Goal: Task Accomplishment & Management: Complete application form

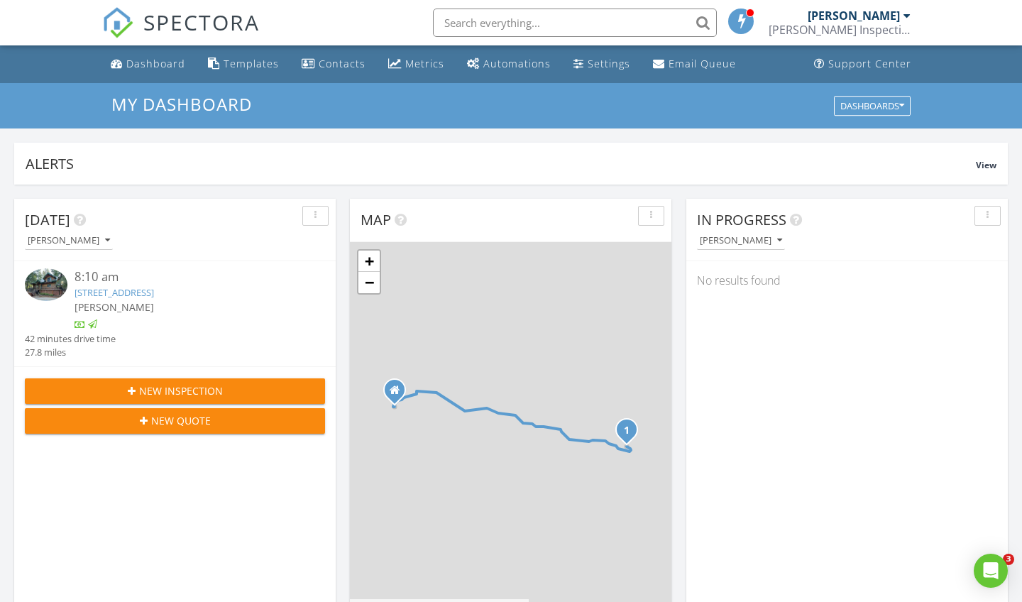
click at [187, 386] on span "New Inspection" at bounding box center [181, 390] width 84 height 15
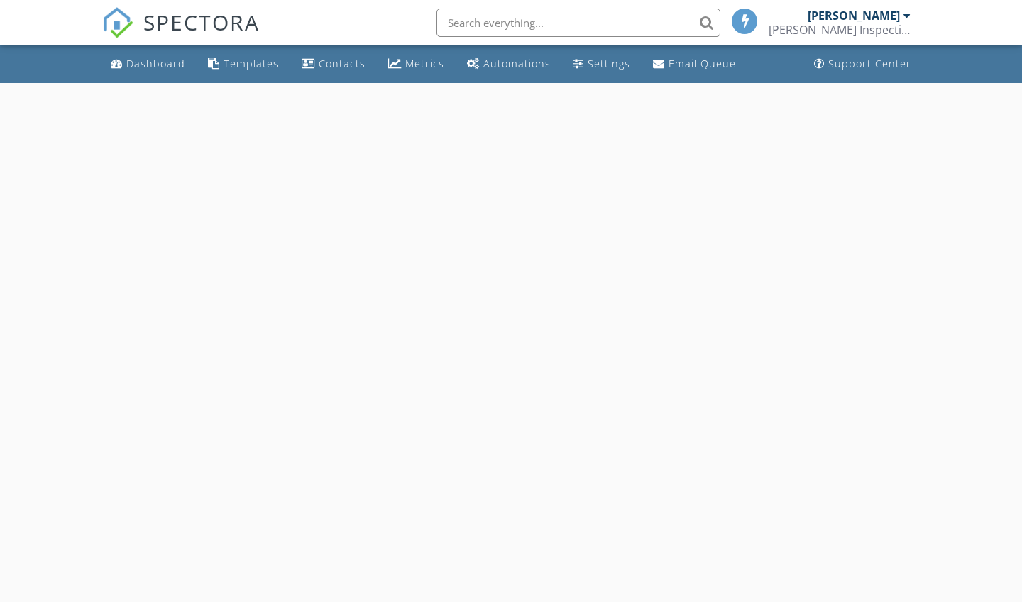
select select "7"
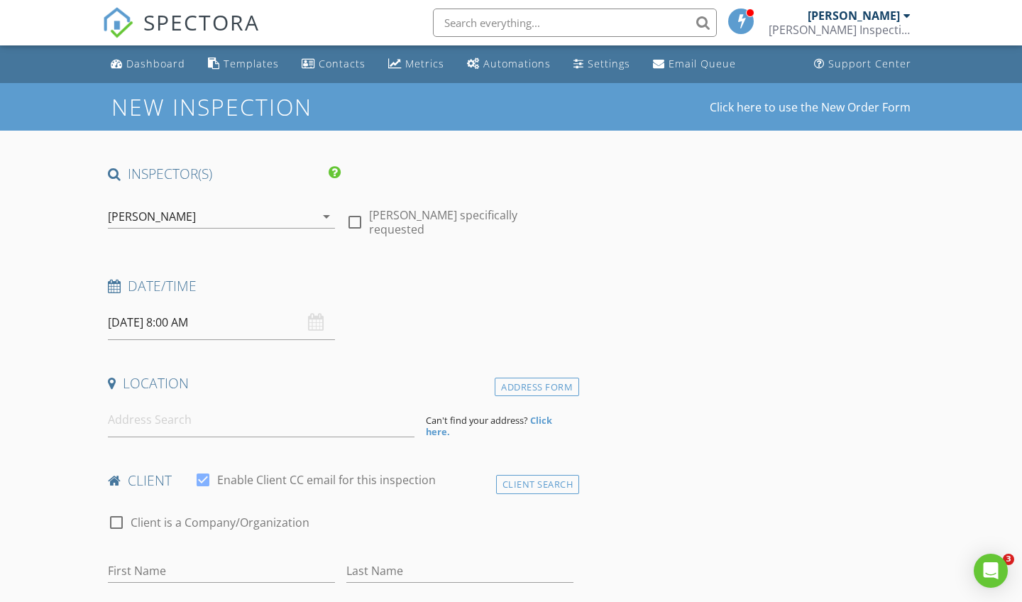
click at [156, 317] on input "08/28/2025 8:00 AM" at bounding box center [221, 322] width 227 height 35
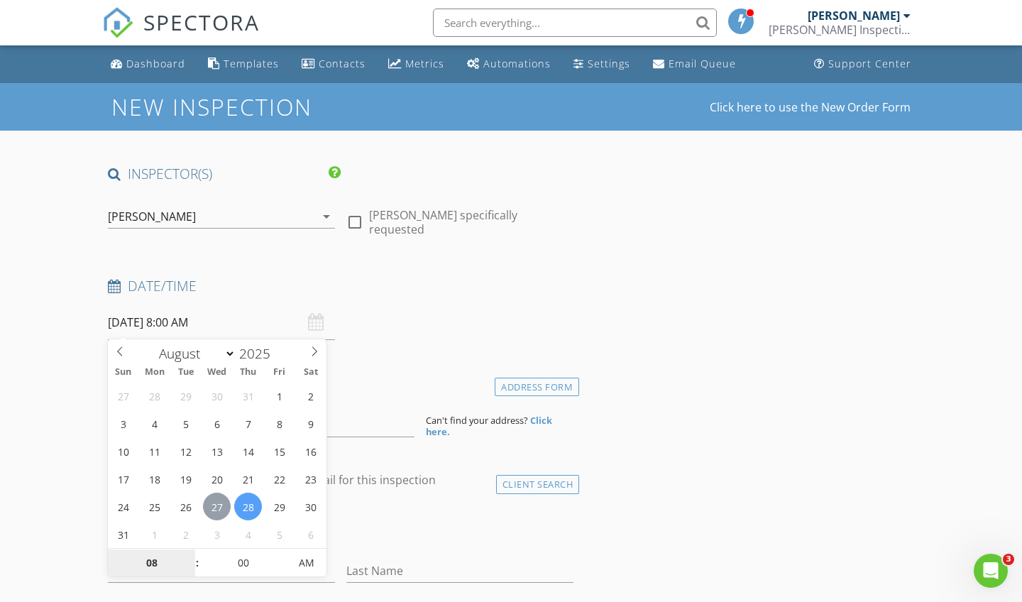
type input "08/27/2025 8:00 AM"
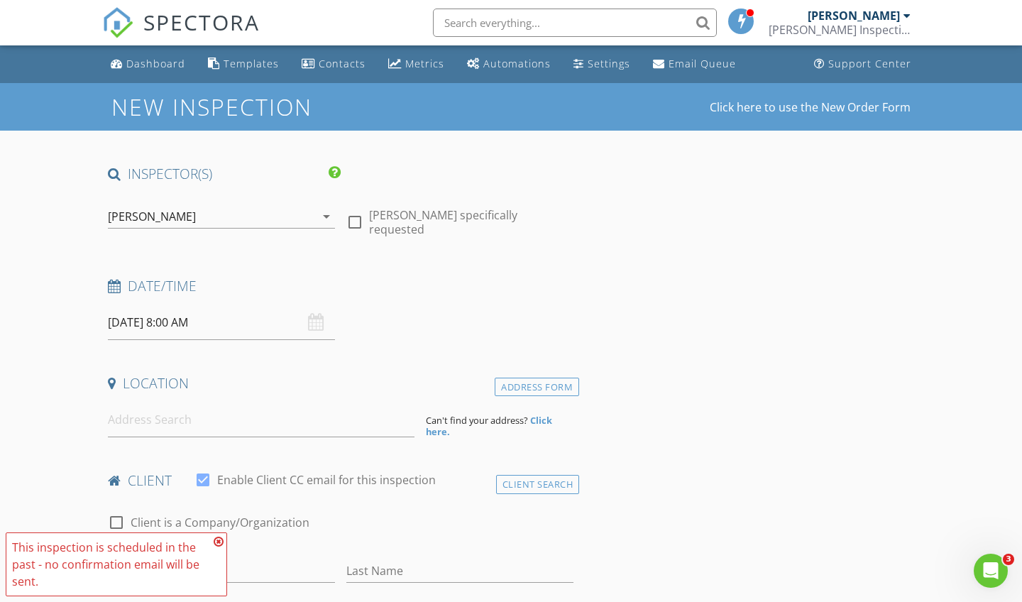
click at [219, 538] on icon at bounding box center [219, 541] width 10 height 11
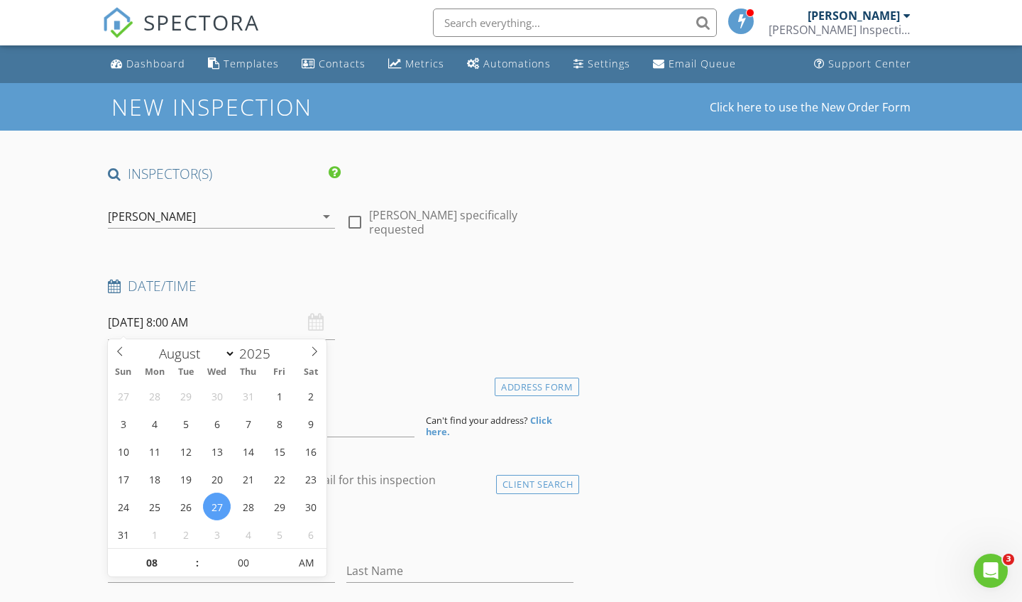
click at [154, 314] on input "08/27/2025 8:00 AM" at bounding box center [221, 322] width 227 height 35
type input "09"
type input "08/27/2025 9:00 AM"
click at [190, 552] on span at bounding box center [190, 555] width 10 height 14
type input "10"
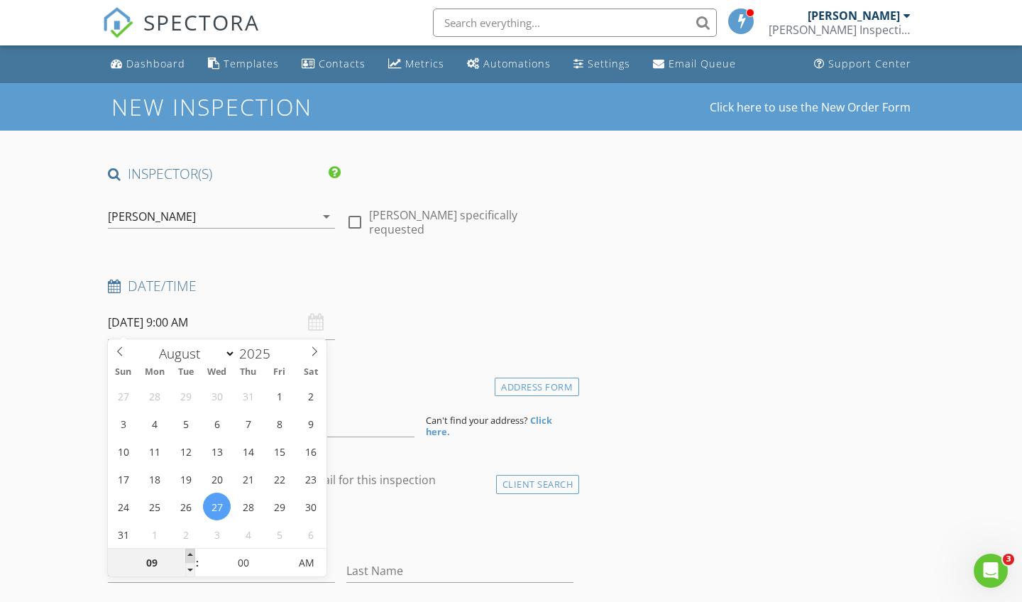
type input "08/27/2025 10:00 AM"
click at [190, 552] on span at bounding box center [190, 555] width 10 height 14
type input "11"
type input "08/27/2025 11:00 AM"
click at [190, 552] on span at bounding box center [190, 555] width 10 height 14
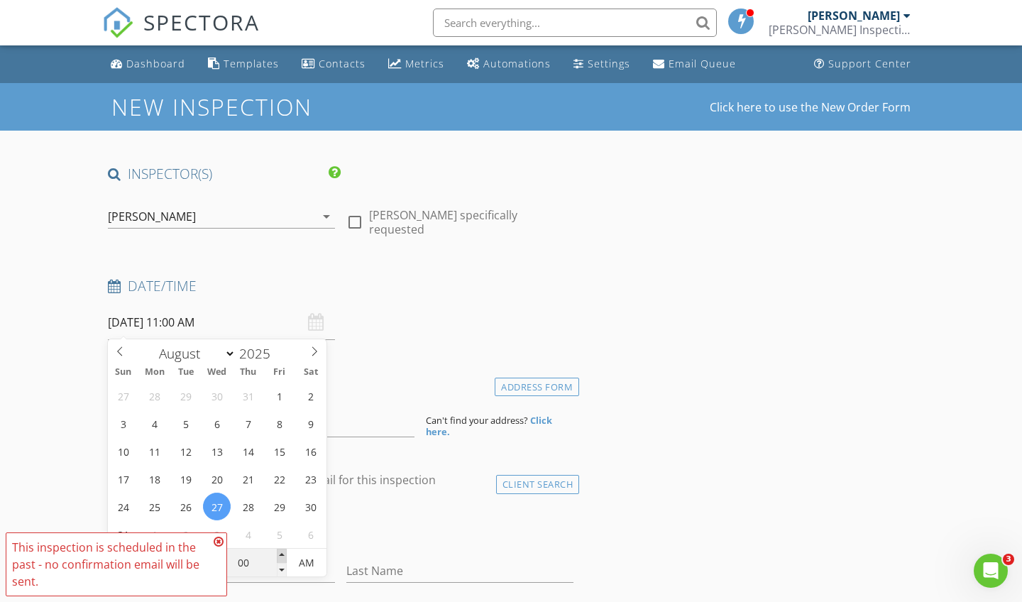
type input "05"
type input "08/27/2025 11:05 AM"
click at [282, 552] on span at bounding box center [282, 555] width 10 height 14
type input "10"
type input "08/27/2025 11:10 AM"
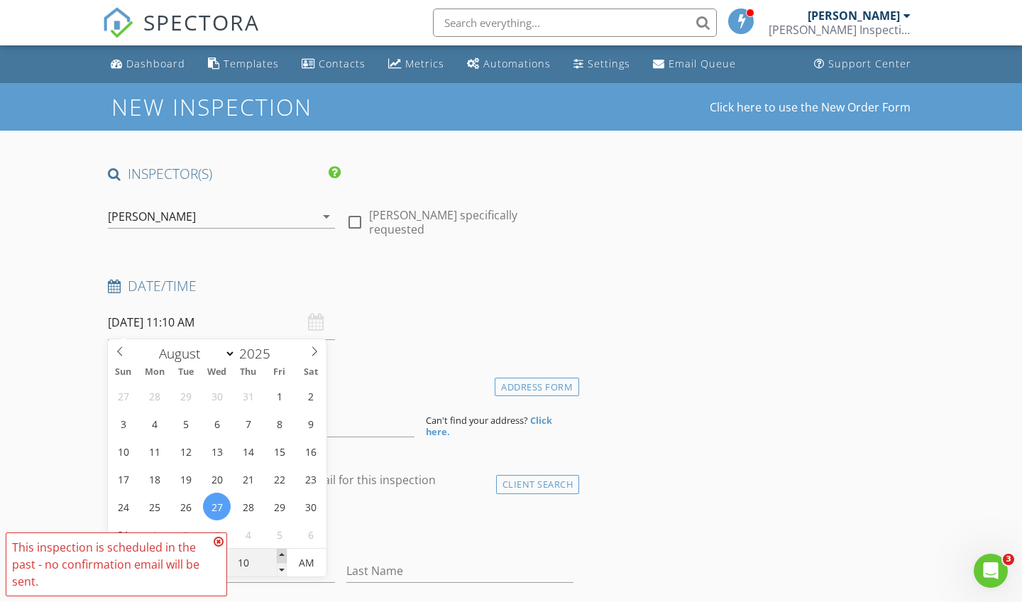
click at [282, 552] on span at bounding box center [282, 555] width 10 height 14
type input "15"
type input "08/27/2025 11:15 AM"
click at [282, 552] on span at bounding box center [282, 555] width 10 height 14
type input "20"
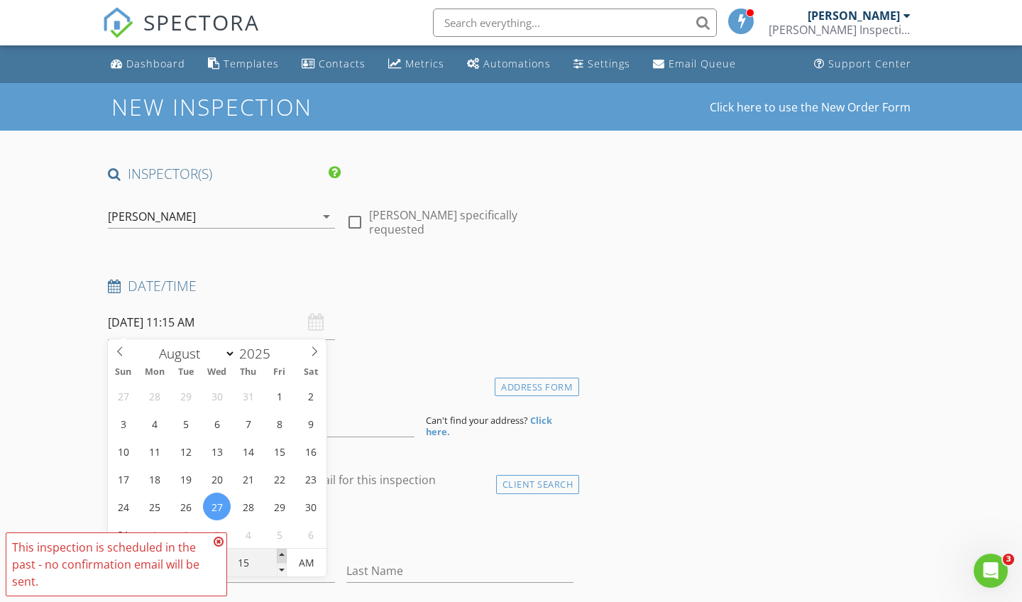
type input "08/27/2025 11:20 AM"
click at [282, 552] on span at bounding box center [282, 555] width 10 height 14
type input "25"
type input "08/27/2025 11:25 AM"
click at [282, 552] on span at bounding box center [282, 555] width 10 height 14
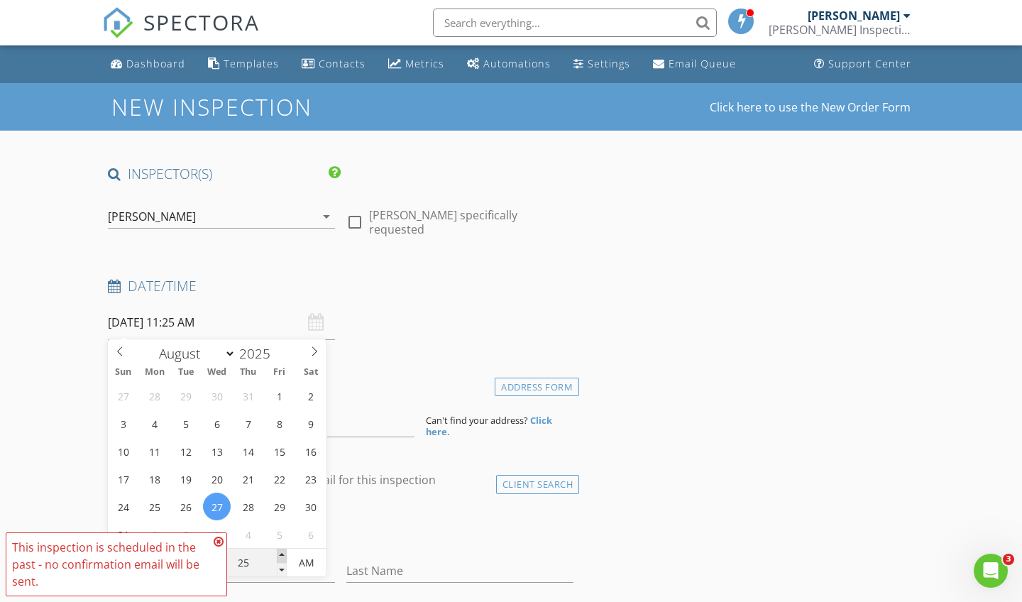
type input "30"
type input "[DATE] 11:30 AM"
click at [282, 552] on span at bounding box center [282, 555] width 10 height 14
click at [220, 539] on icon at bounding box center [219, 541] width 10 height 11
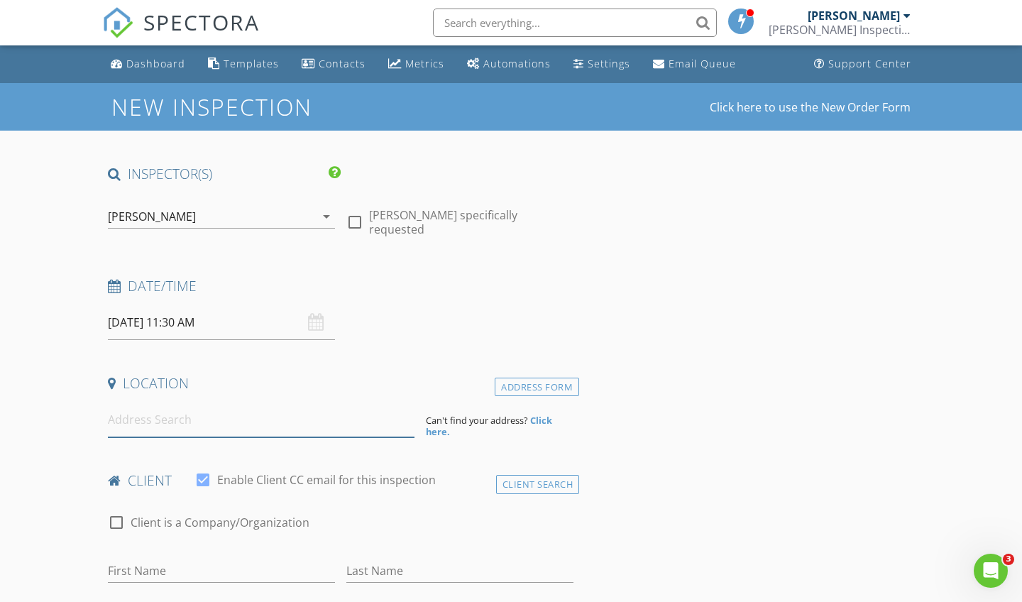
click at [157, 419] on input at bounding box center [261, 419] width 307 height 35
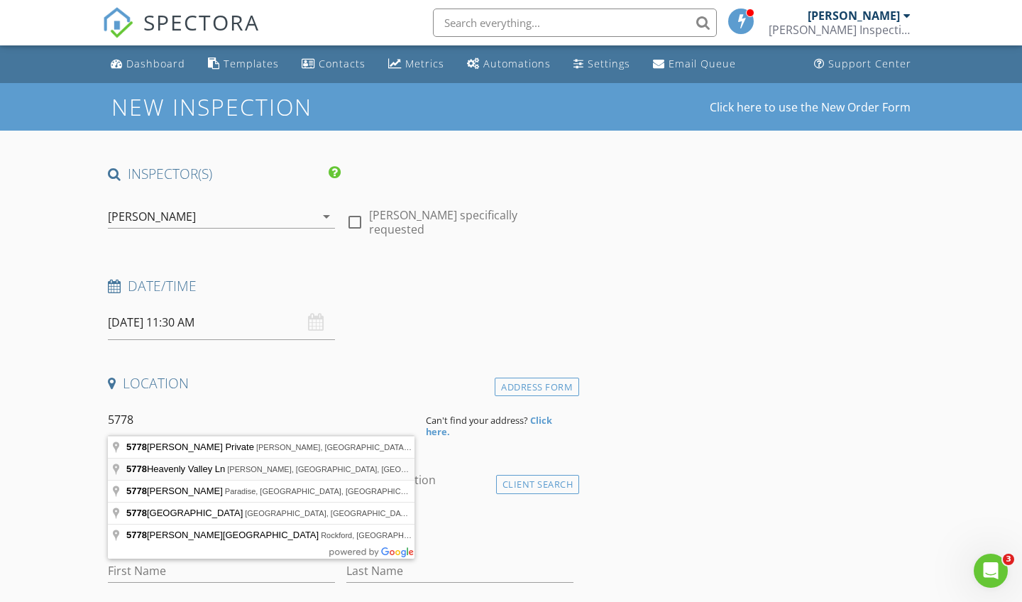
type input "5778 Heavenly Valley Ln, Anderson, CA, USA"
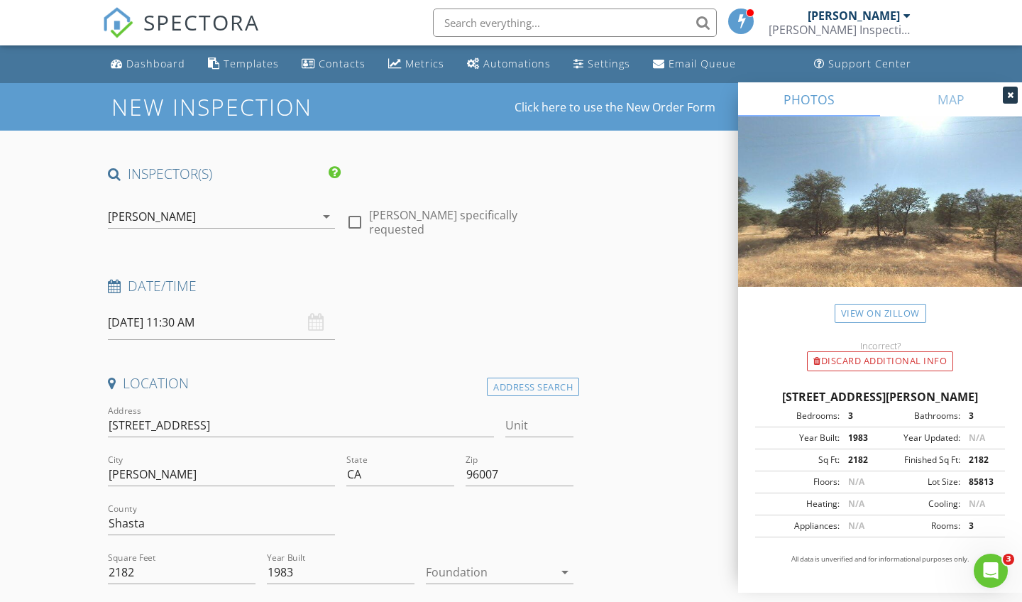
click at [567, 568] on icon "arrow_drop_down" at bounding box center [564, 571] width 17 height 17
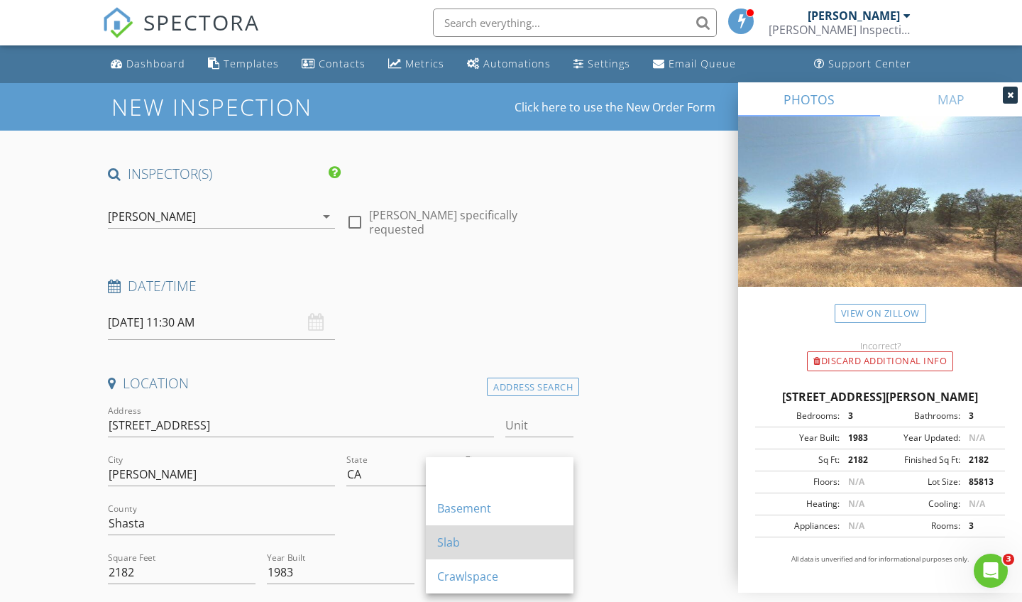
click at [499, 542] on div "Slab" at bounding box center [499, 542] width 125 height 17
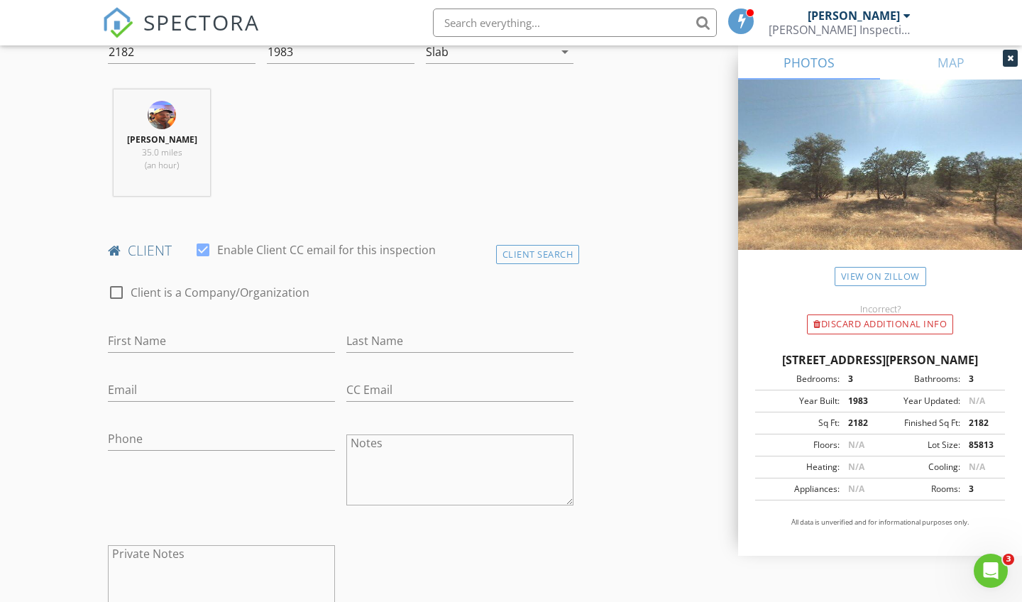
scroll to position [529, 0]
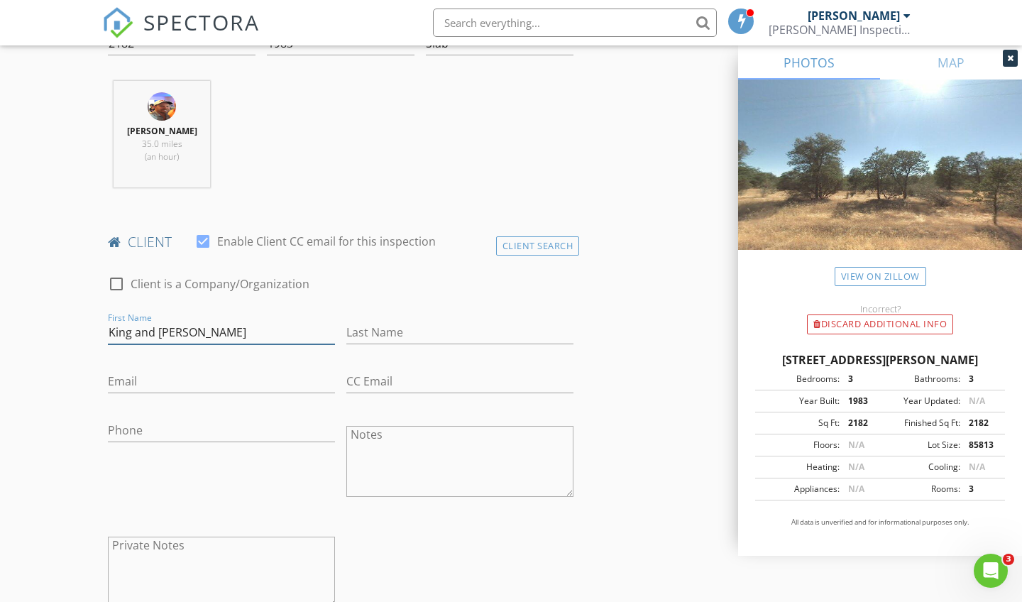
type input "King and [PERSON_NAME]"
type input "[PERSON_NAME]"
click at [367, 281] on div "check_box_outline_blank Client is a Company/Organization" at bounding box center [340, 290] width 465 height 37
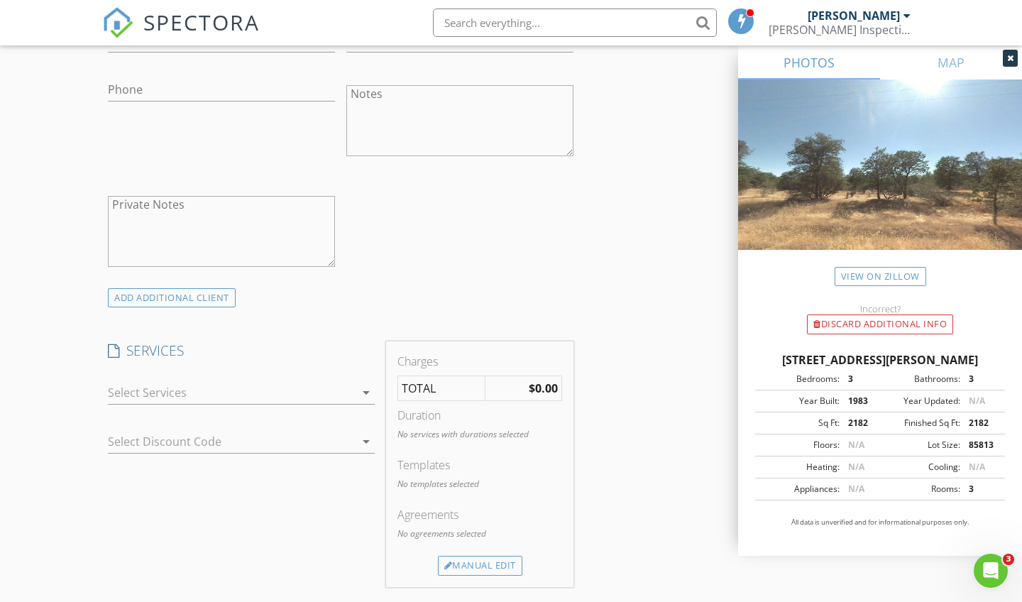
scroll to position [960, 0]
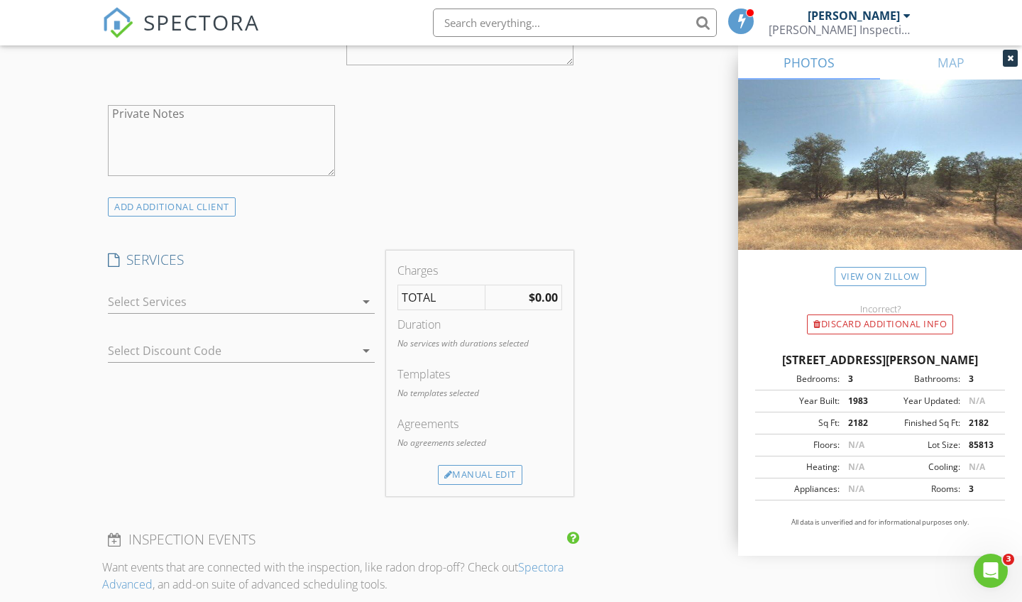
click at [368, 295] on icon "arrow_drop_down" at bounding box center [366, 301] width 17 height 17
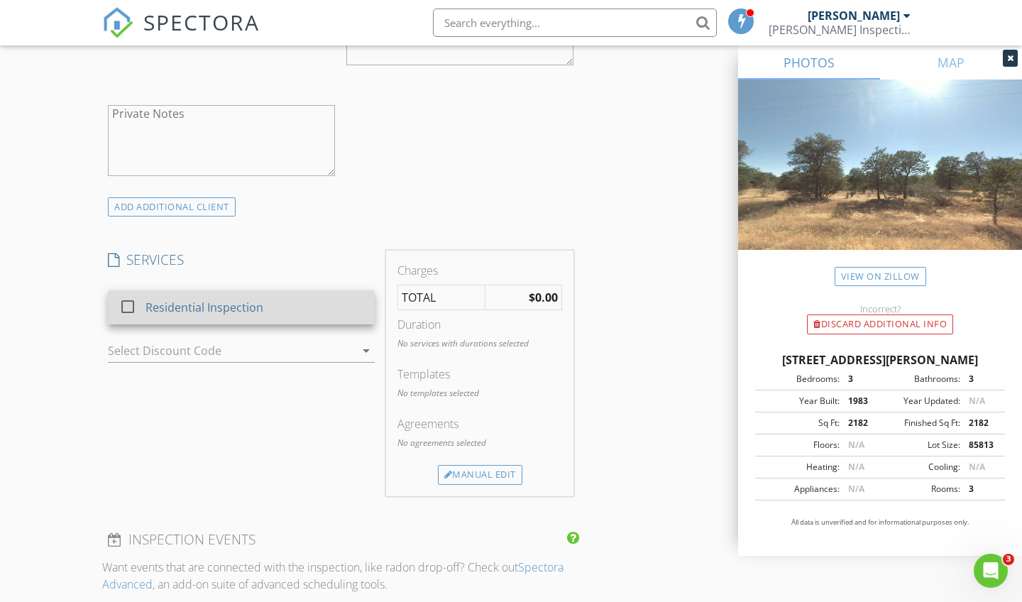
click at [130, 302] on div at bounding box center [128, 306] width 24 height 24
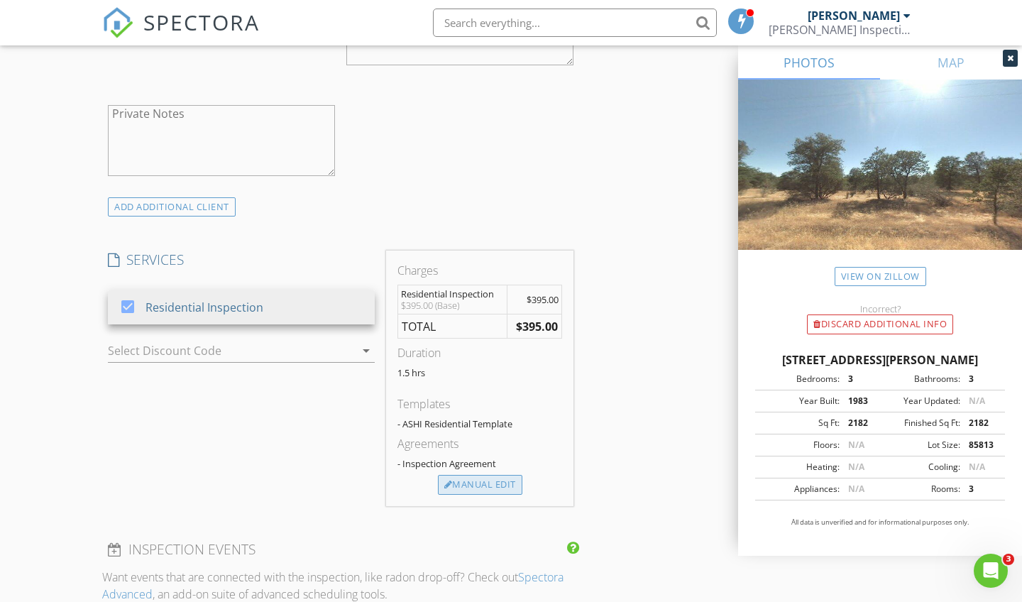
click at [497, 481] on div "Manual Edit" at bounding box center [480, 485] width 84 height 20
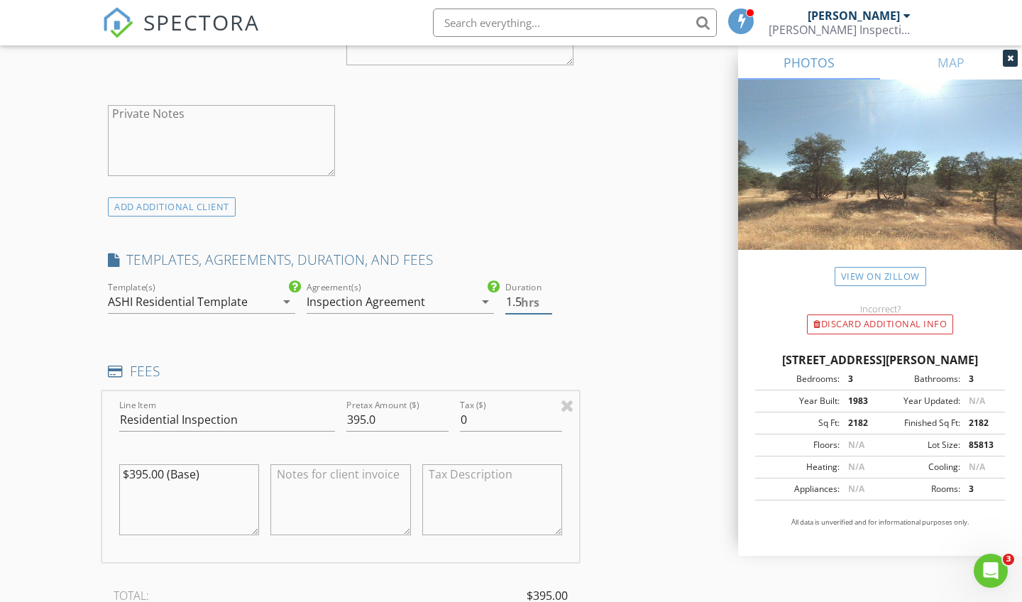
type input "2"
click at [545, 293] on input "2" at bounding box center [528, 301] width 47 height 23
click at [358, 412] on input "395.0" at bounding box center [397, 419] width 102 height 23
type input "450"
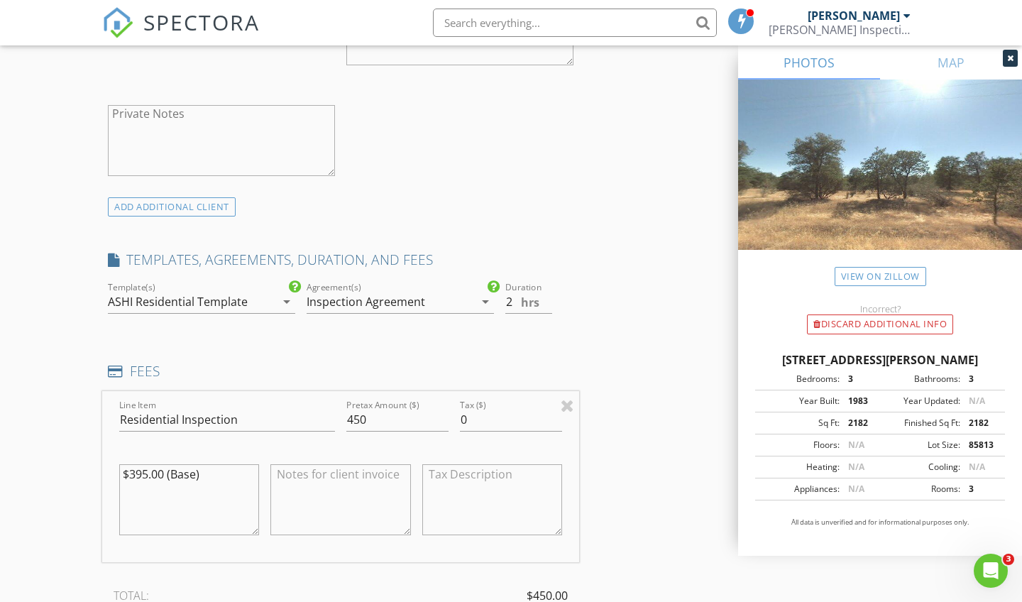
scroll to position [1504, 0]
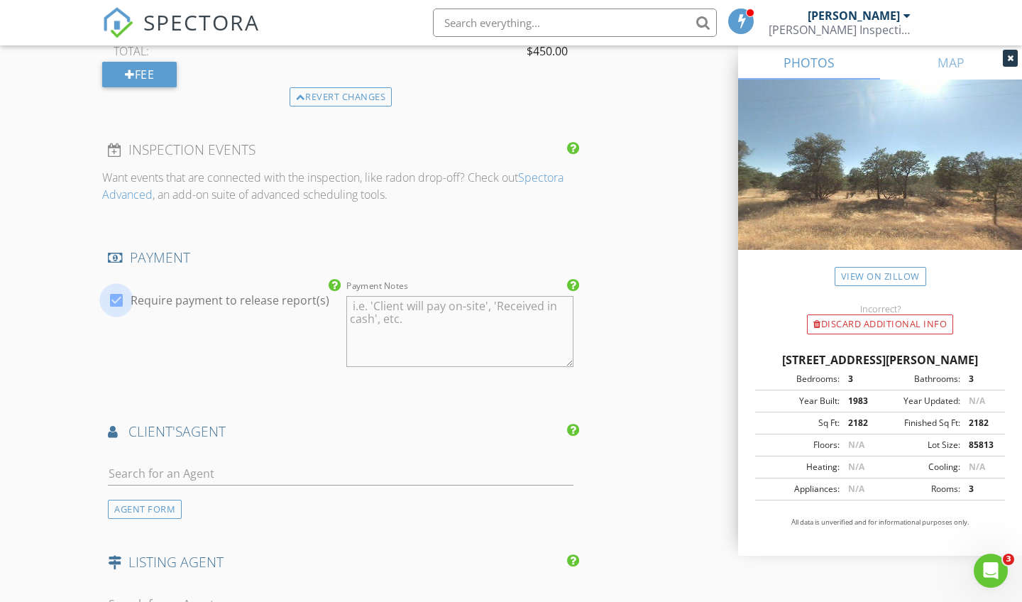
click at [116, 294] on div at bounding box center [116, 300] width 24 height 24
checkbox input "false"
click at [150, 500] on div "AGENT FORM" at bounding box center [145, 509] width 74 height 19
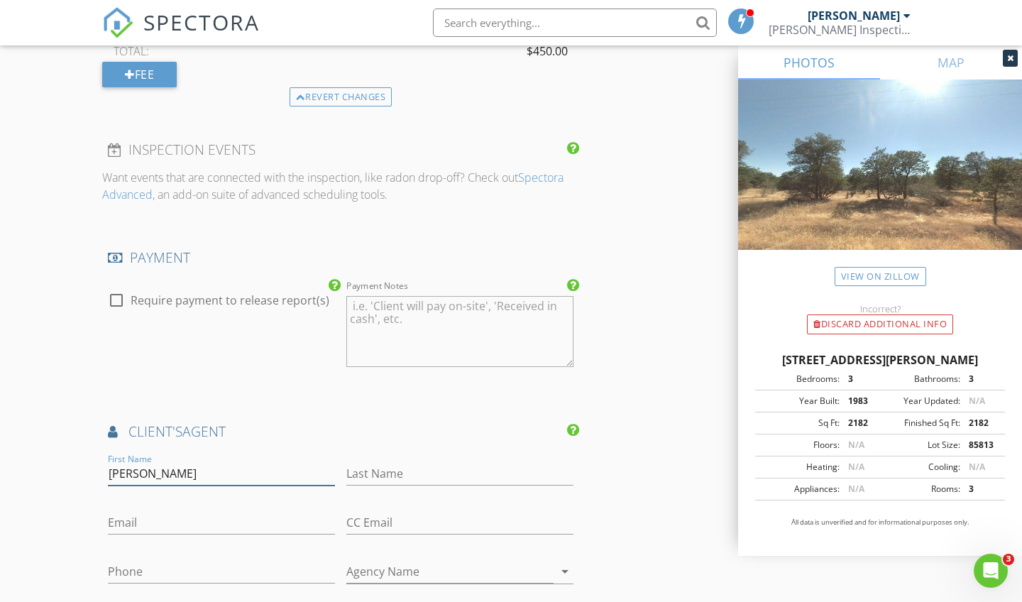
type input "[PERSON_NAME]"
click at [361, 466] on input "Wisstig" at bounding box center [459, 473] width 227 height 23
type input "[PERSON_NAME]"
click at [464, 422] on h4 "client's AGENT" at bounding box center [340, 431] width 465 height 18
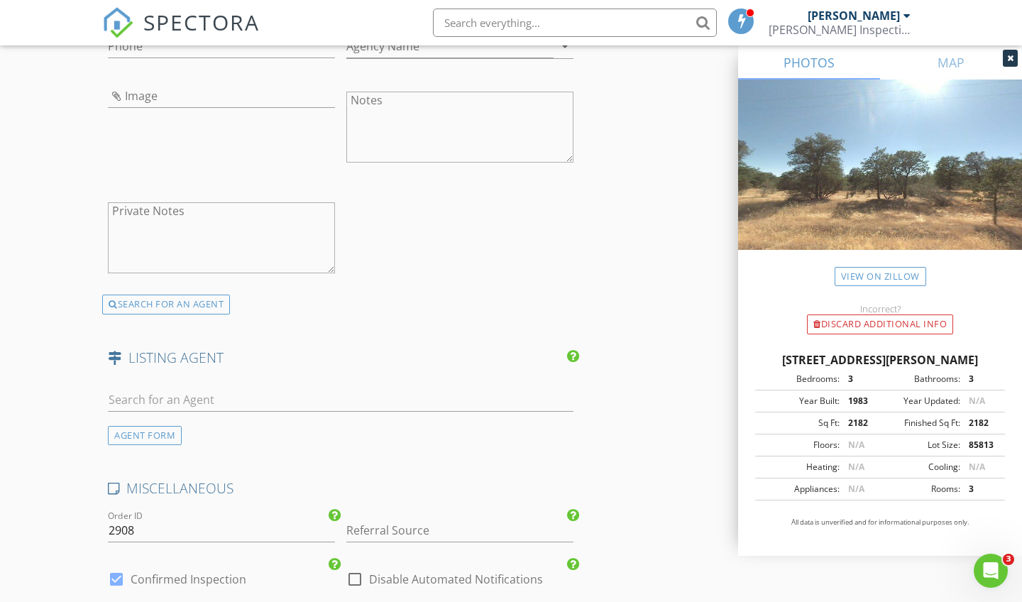
scroll to position [2030, 0]
click at [172, 426] on div "AGENT FORM" at bounding box center [145, 434] width 74 height 19
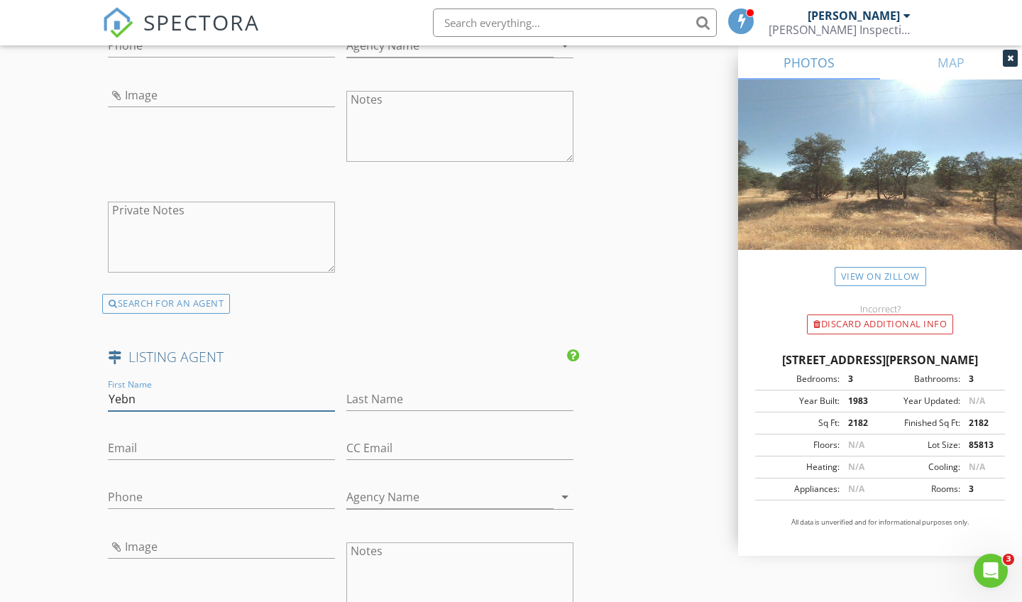
type input "Yebn"
type input "Walters"
click at [126, 389] on input "Yebn" at bounding box center [221, 398] width 227 height 23
type input "Yen"
click at [408, 303] on div "First Name Zach Last Name Wusstig Email CC Email Phone Agency Name arrow_drop_d…" at bounding box center [340, 119] width 477 height 389
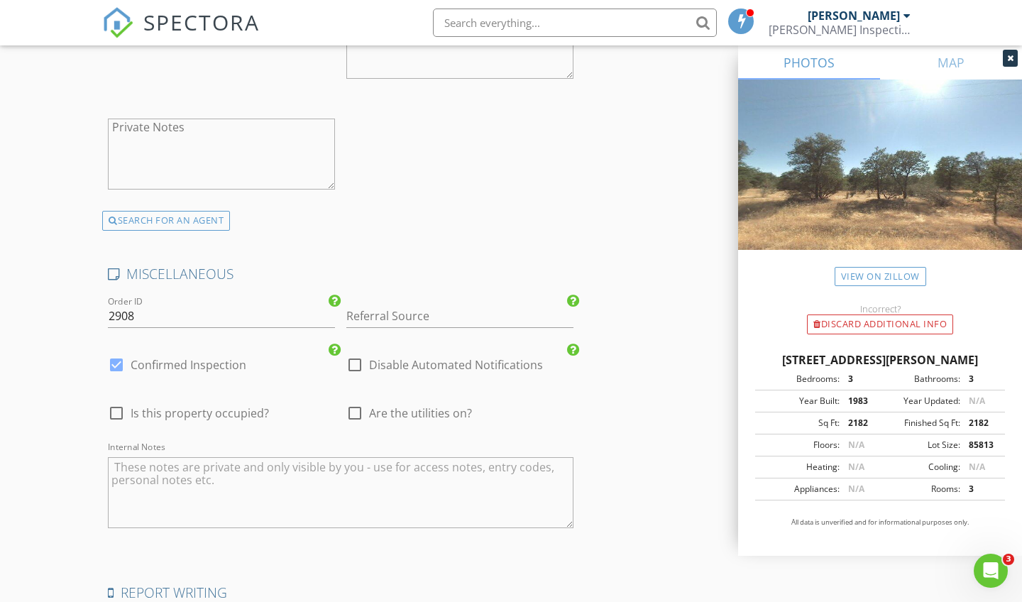
scroll to position [2575, 0]
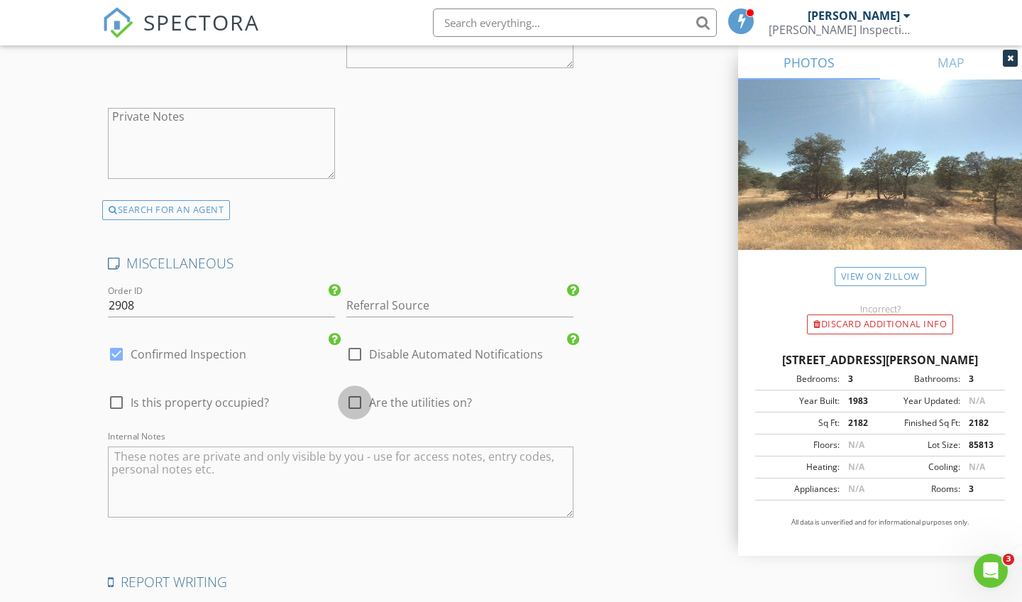
click at [356, 395] on div at bounding box center [355, 402] width 24 height 24
checkbox input "true"
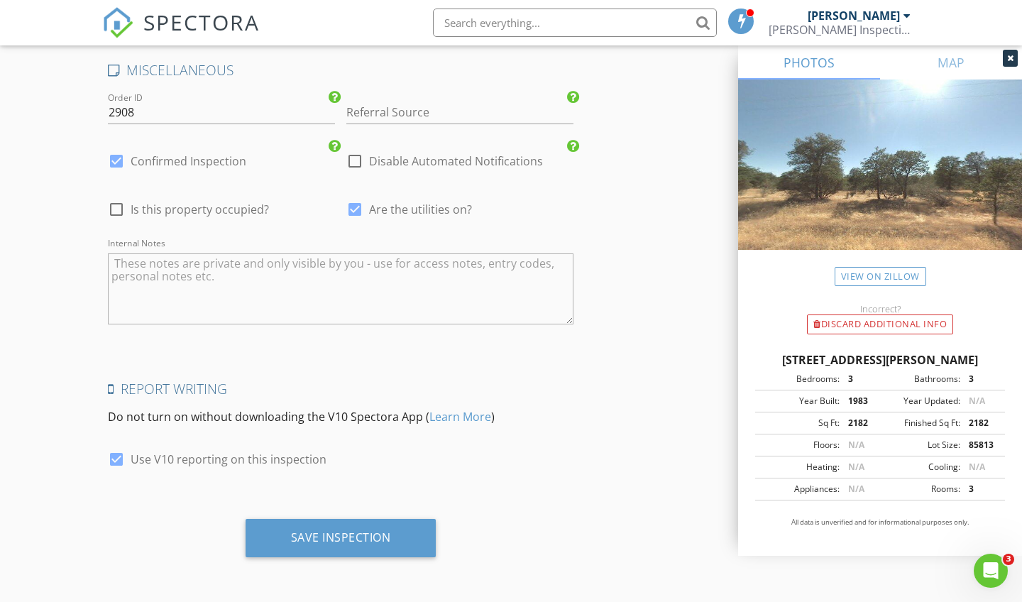
scroll to position [2760, 0]
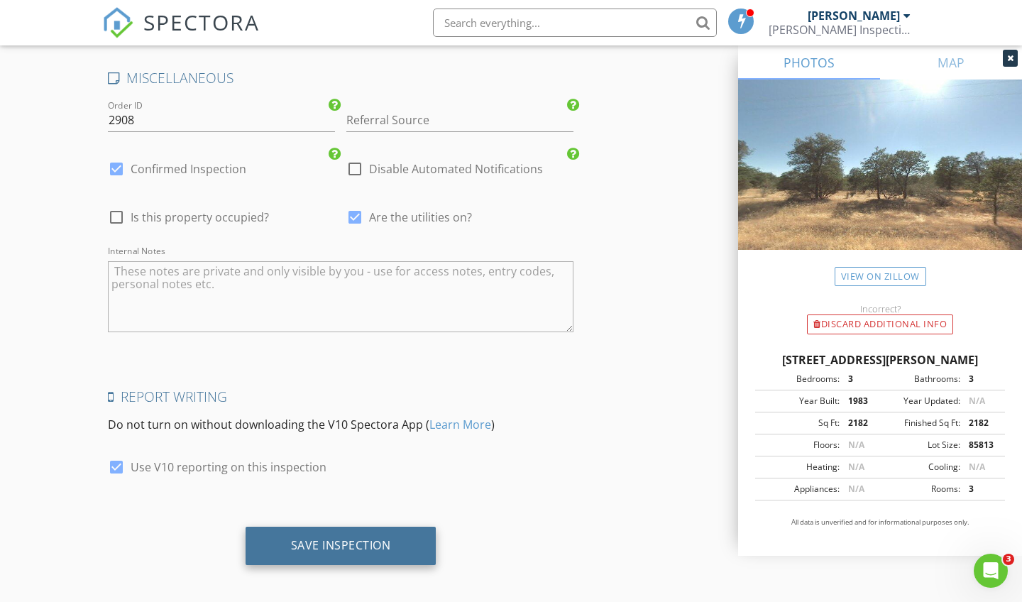
click at [373, 538] on div "Save Inspection" at bounding box center [341, 545] width 100 height 14
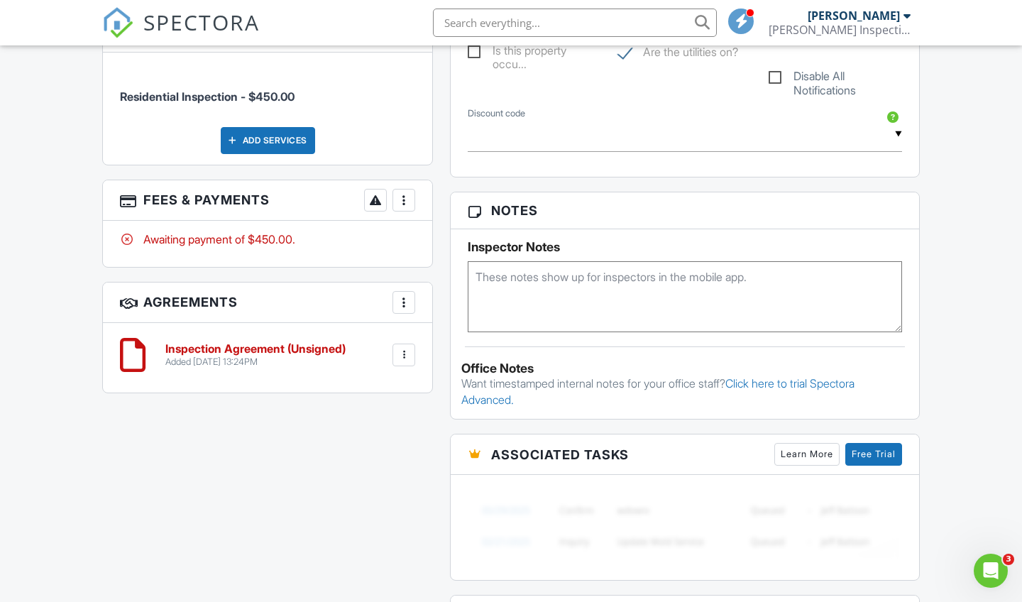
scroll to position [849, 0]
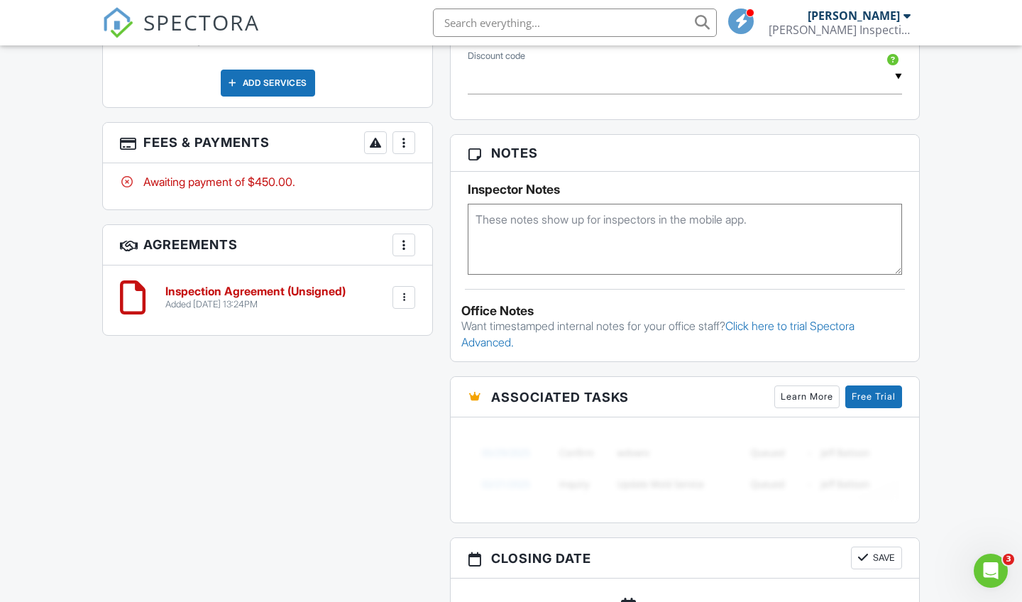
click at [407, 138] on div at bounding box center [404, 143] width 14 height 14
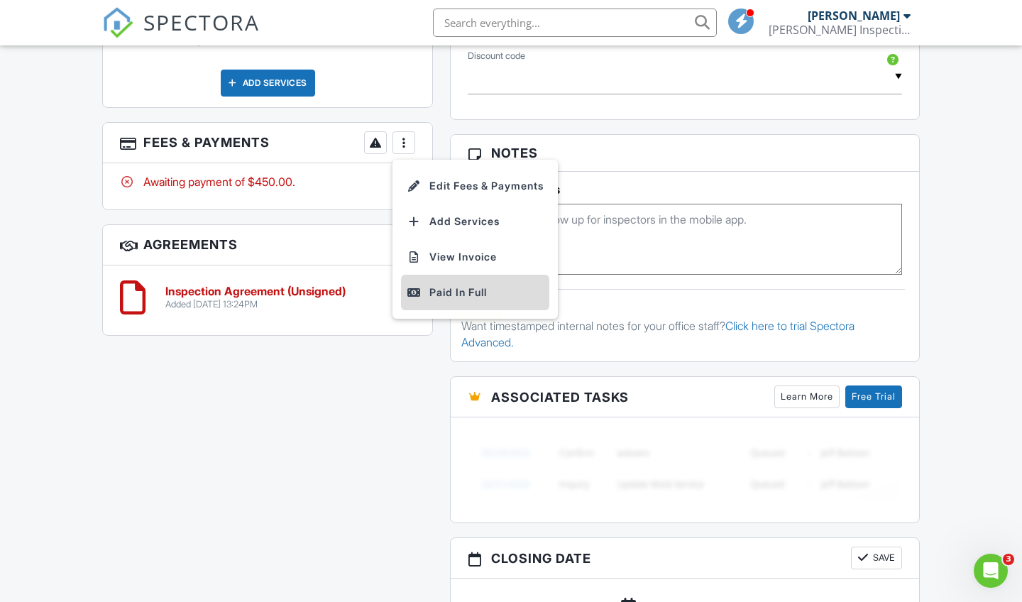
click at [448, 285] on div "Paid In Full" at bounding box center [475, 292] width 137 height 17
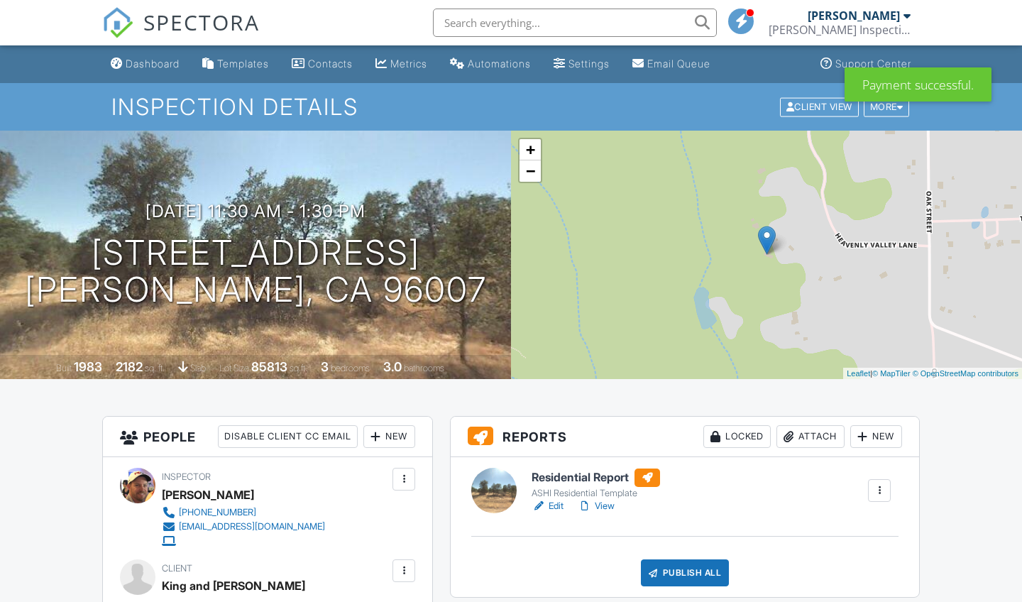
scroll to position [765, 0]
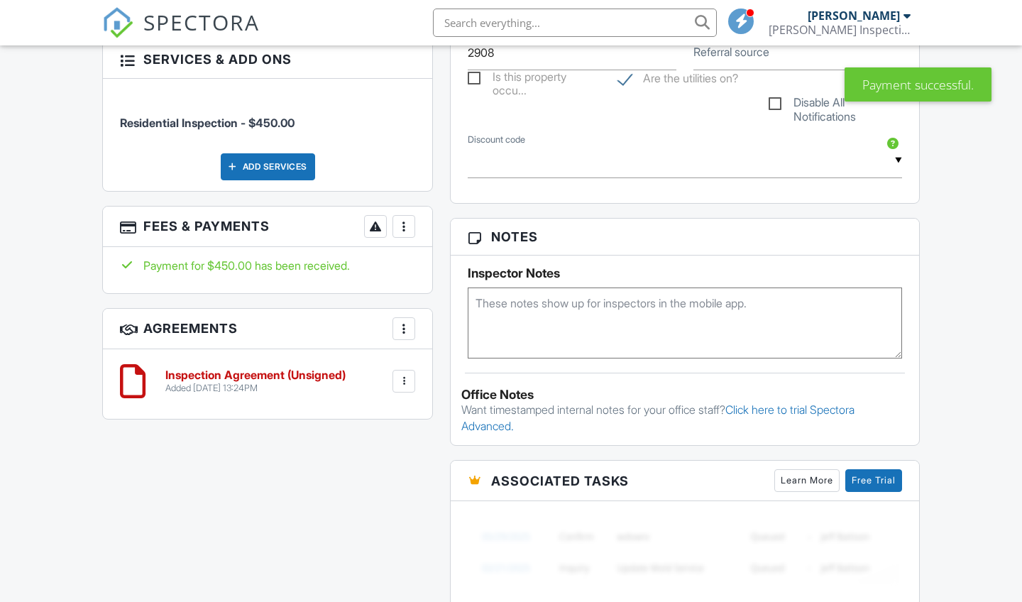
click at [404, 376] on div at bounding box center [404, 381] width 14 height 14
click at [371, 489] on li "Delete" at bounding box center [366, 490] width 81 height 35
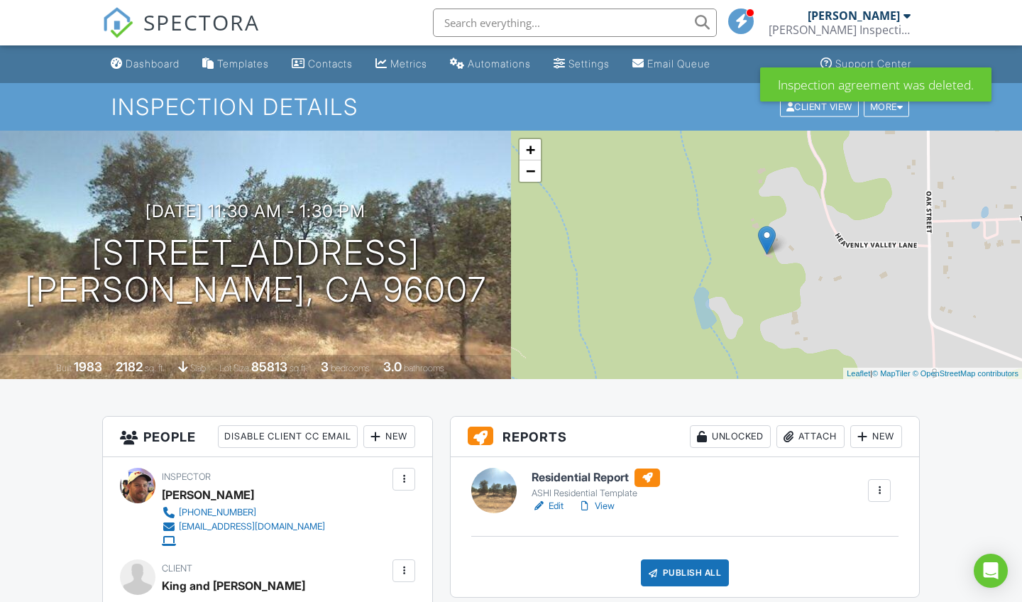
click at [557, 501] on link "Edit" at bounding box center [547, 506] width 32 height 14
